Goal: Find specific page/section: Find specific page/section

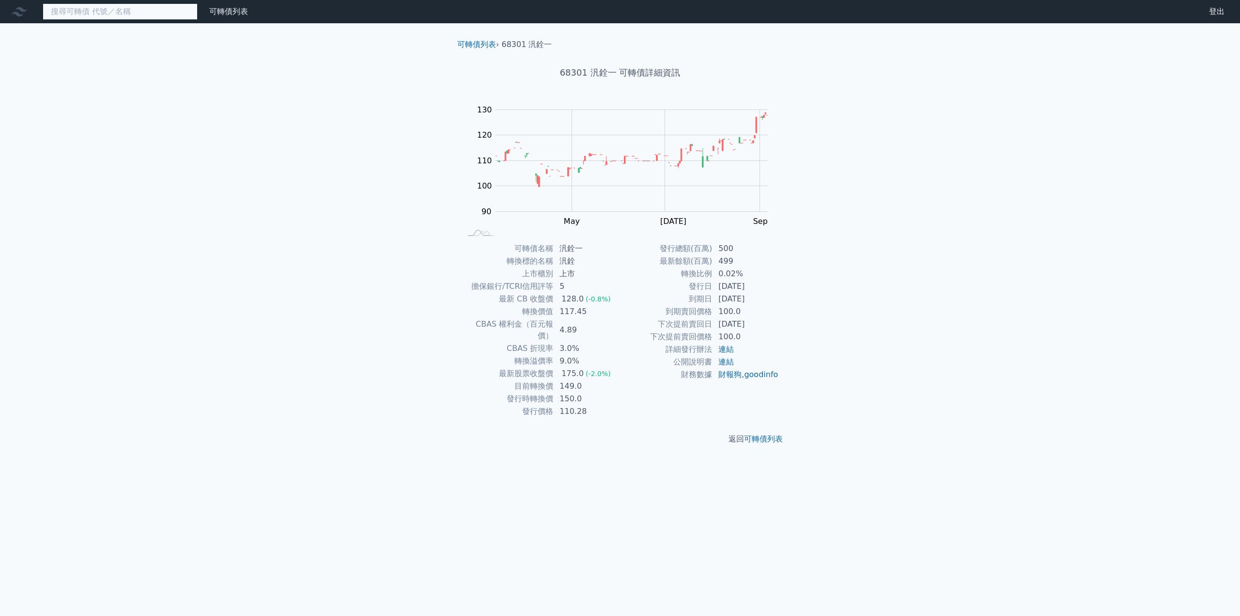
click at [171, 14] on input at bounding box center [120, 11] width 155 height 16
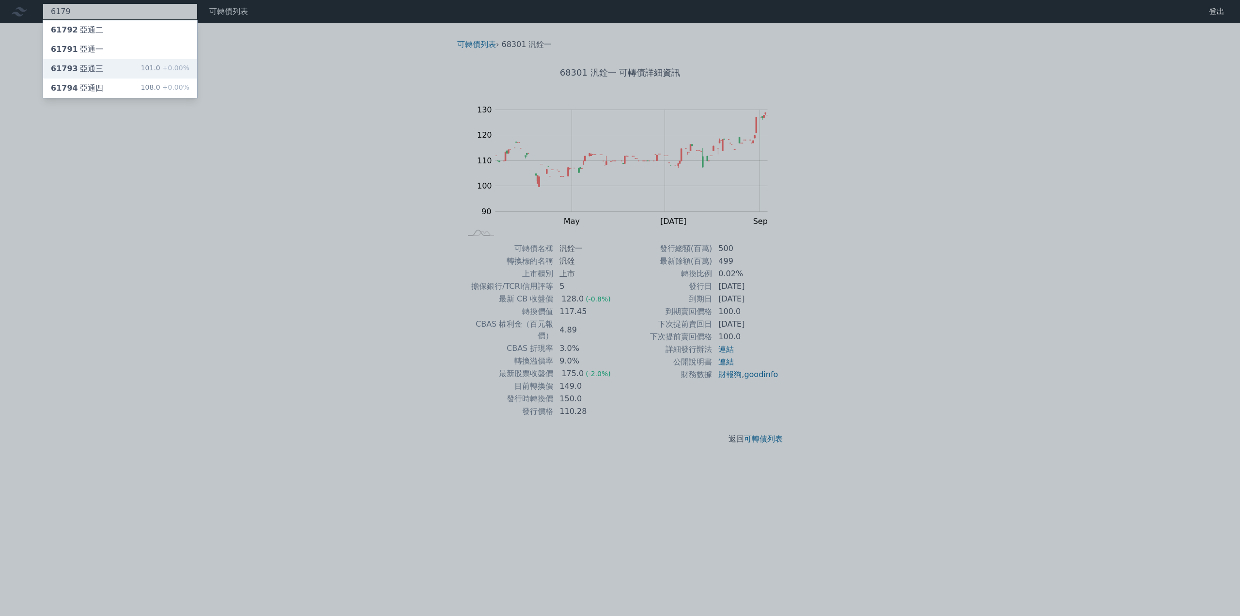
type input "6179"
click at [96, 66] on div "61793 亞通三" at bounding box center [77, 69] width 52 height 12
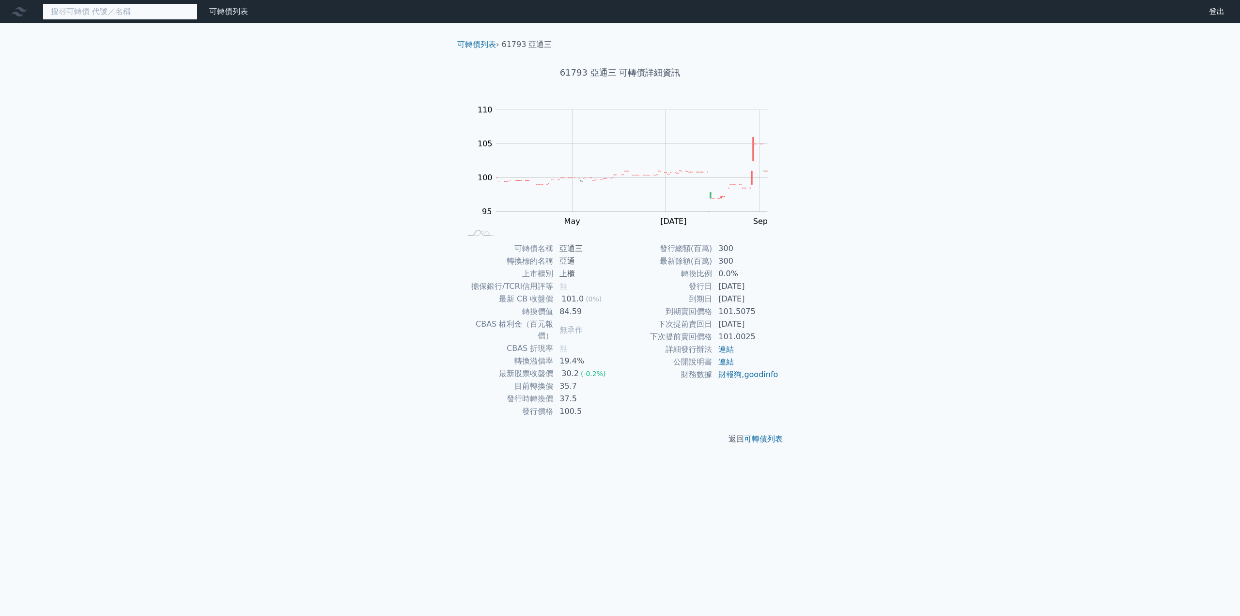
click at [118, 8] on input at bounding box center [120, 11] width 155 height 16
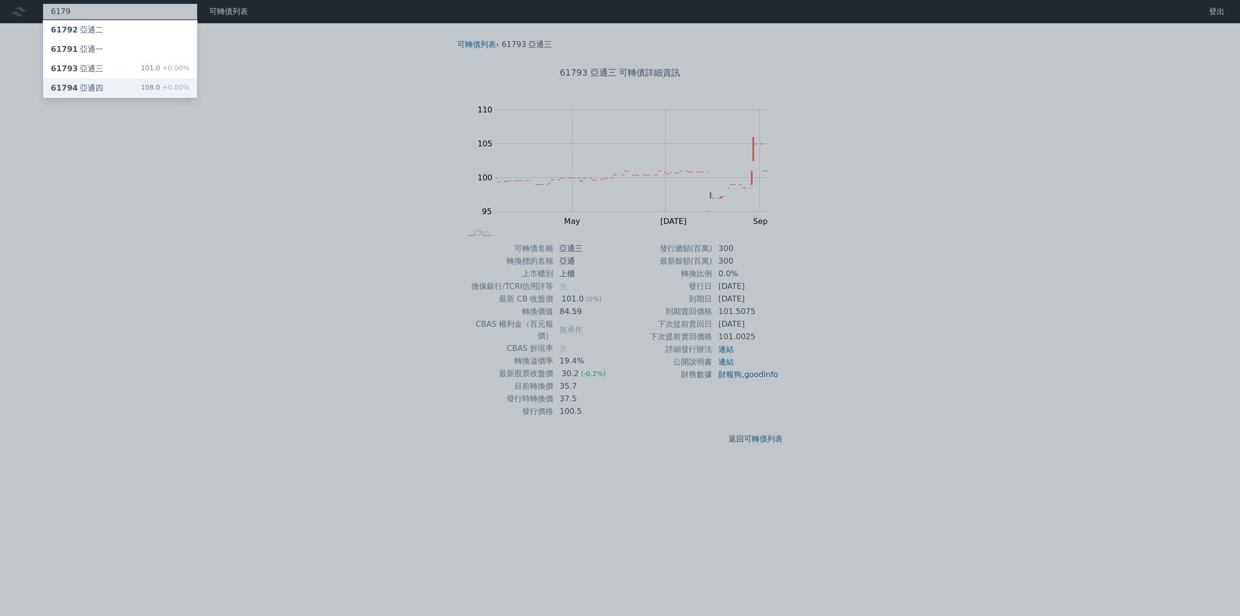
type input "6179"
click at [87, 89] on div "61794 亞通四" at bounding box center [77, 88] width 52 height 12
